Goal: Task Accomplishment & Management: Manage account settings

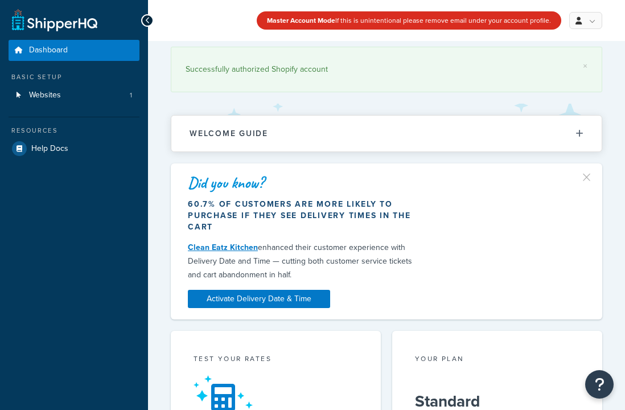
click at [76, 94] on link "Websites 1" at bounding box center [74, 95] width 131 height 21
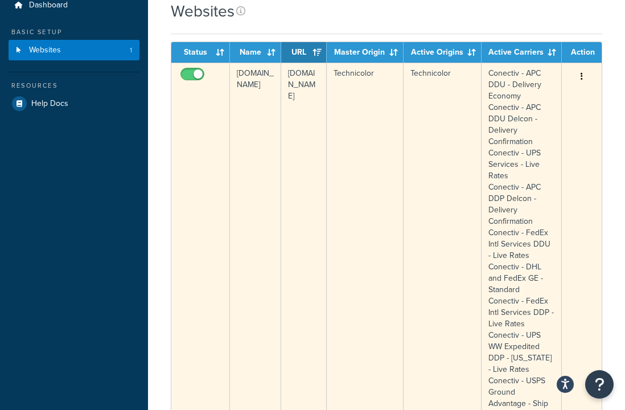
scroll to position [57, 0]
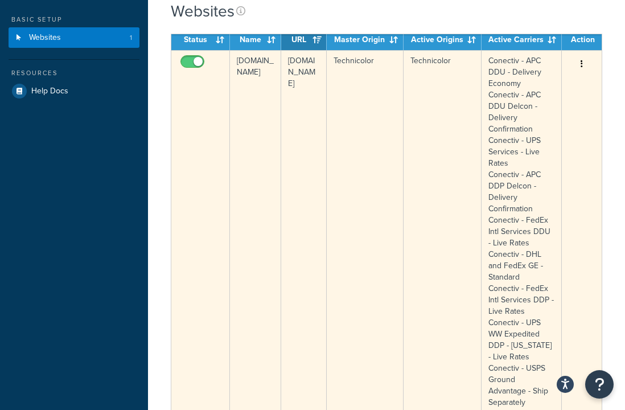
click at [579, 61] on button "button" at bounding box center [581, 64] width 16 height 18
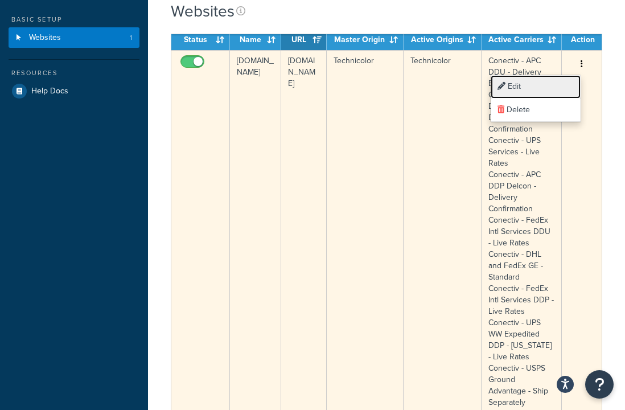
click at [539, 86] on link "Edit" at bounding box center [535, 86] width 90 height 23
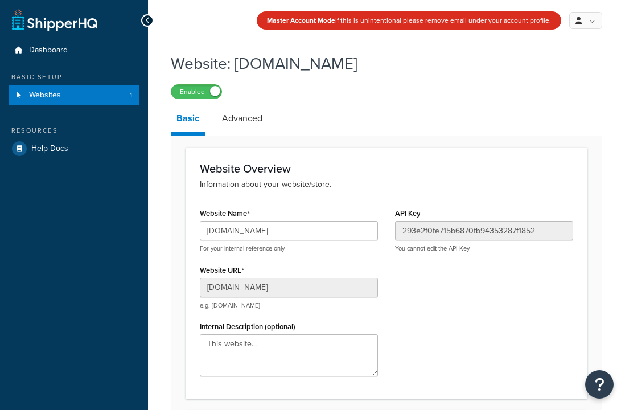
select select "166116"
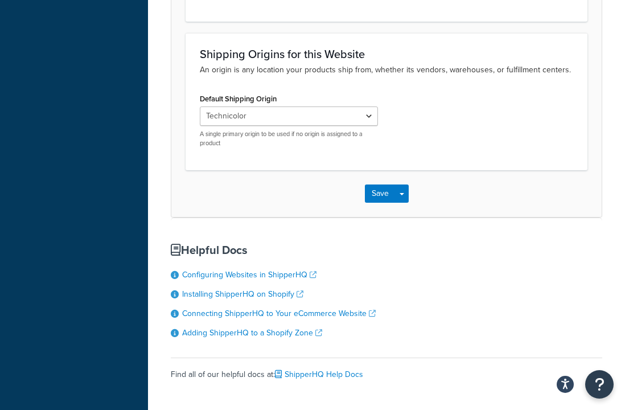
scroll to position [367, 0]
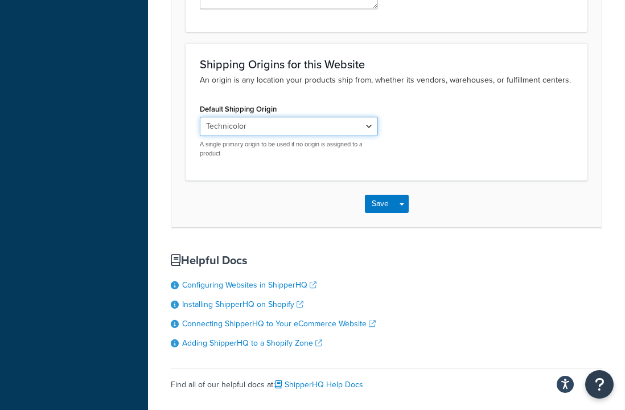
click at [344, 125] on select "Artist Endeavor - Auction Rate Card Artist Endeavor - Signature Delivery Caroli…" at bounding box center [289, 126] width 178 height 19
